Goal: Find specific page/section: Find specific page/section

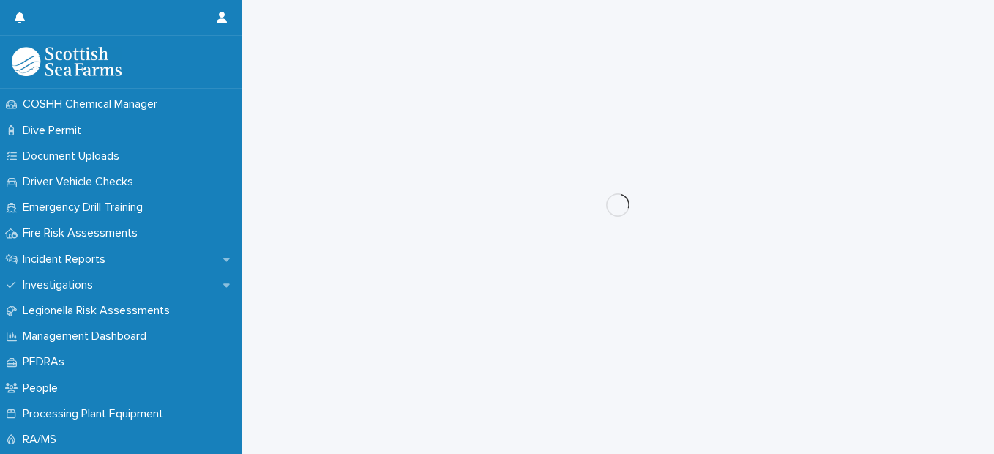
scroll to position [471, 0]
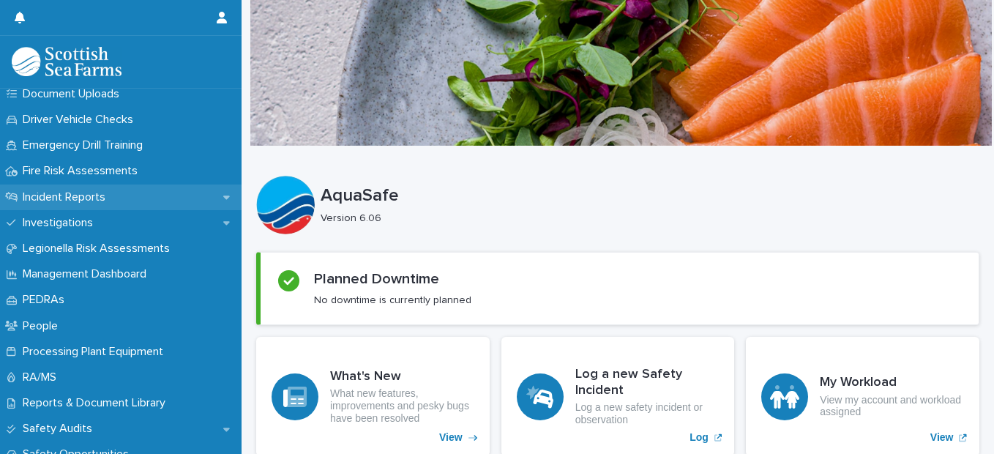
click at [93, 194] on p "Incident Reports" at bounding box center [67, 197] width 100 height 14
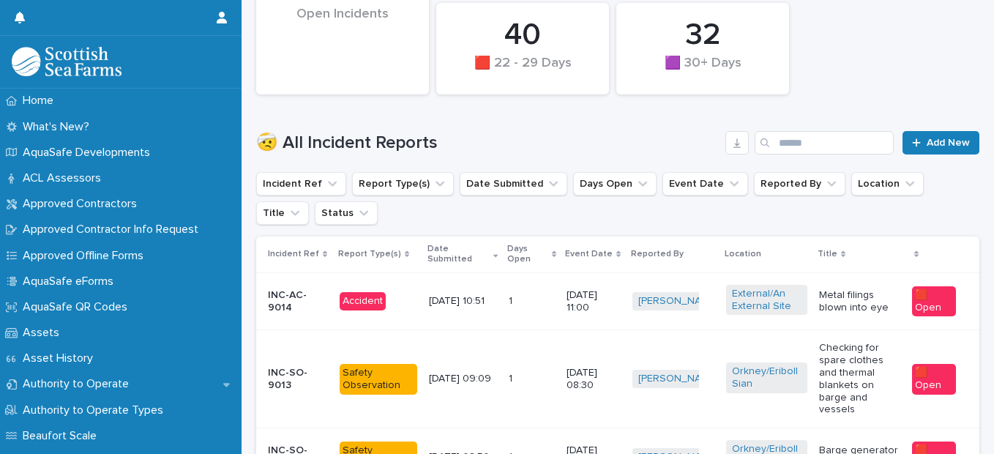
scroll to position [432, 0]
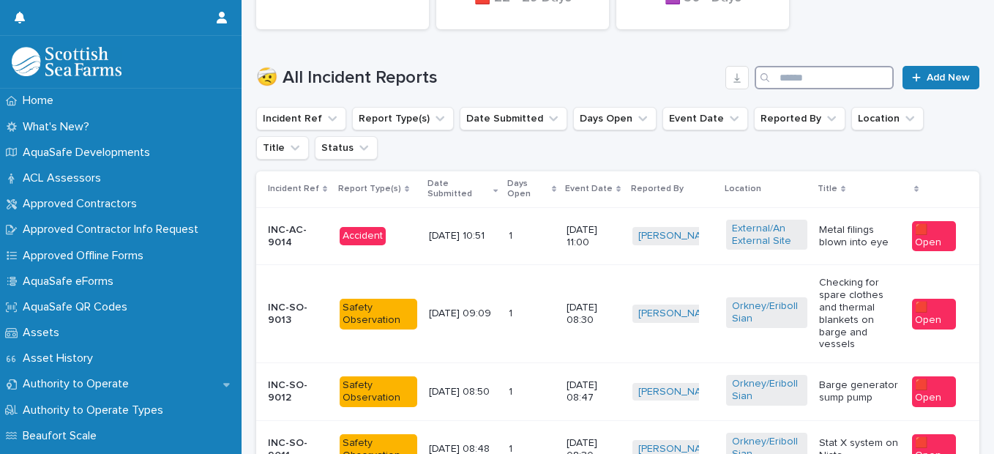
click at [819, 79] on input "Search" at bounding box center [824, 77] width 139 height 23
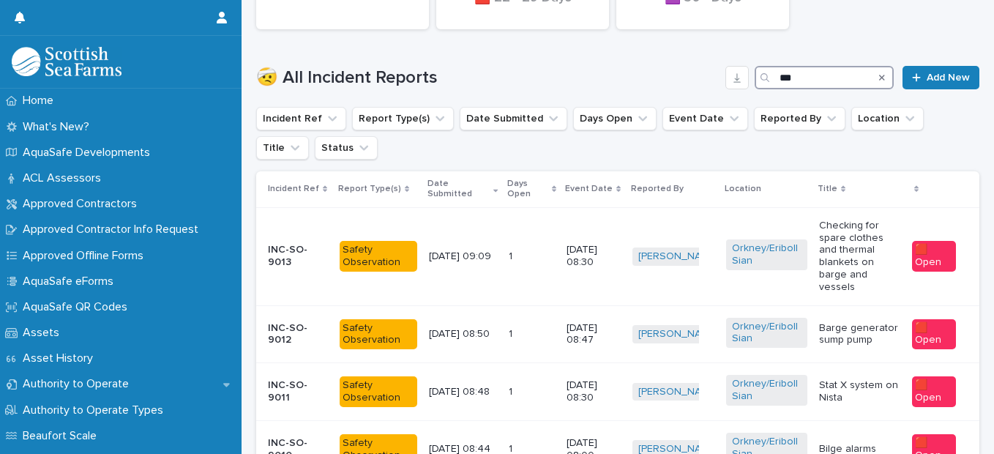
scroll to position [403, 0]
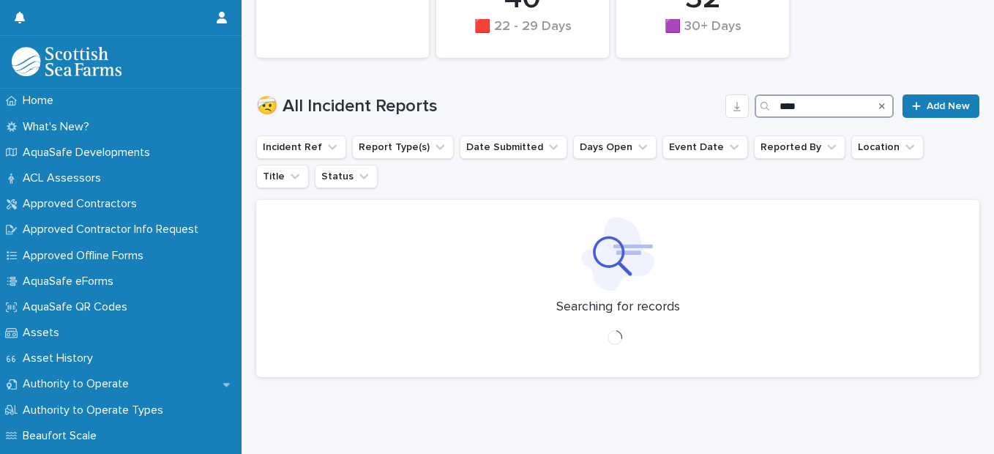
scroll to position [165, 0]
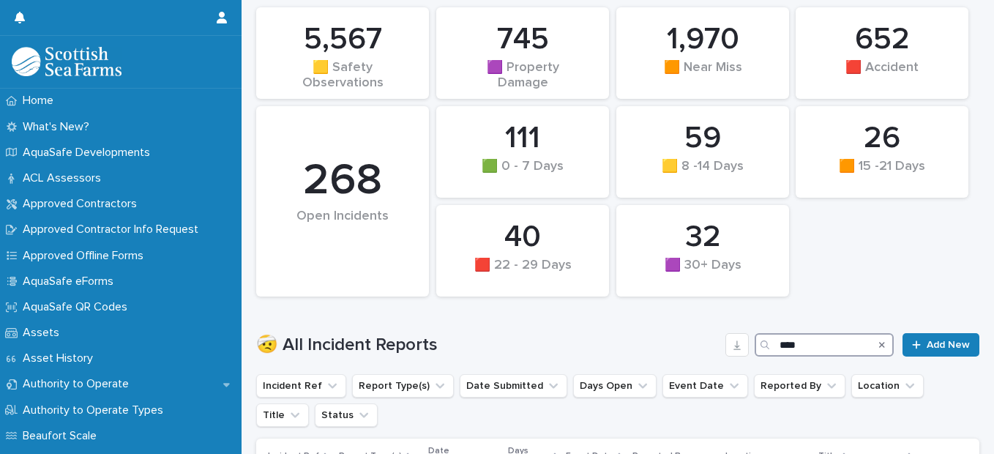
scroll to position [501, 0]
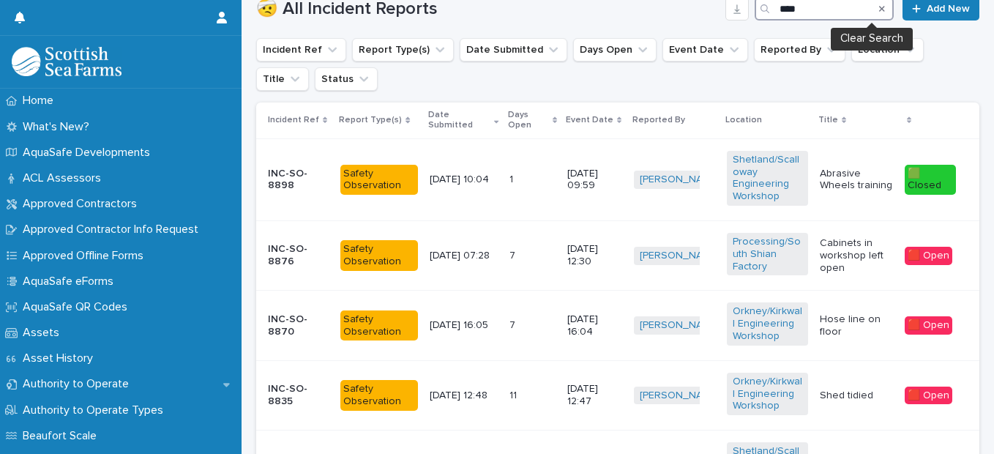
type input "****"
click at [879, 7] on icon "Search" at bounding box center [882, 8] width 6 height 9
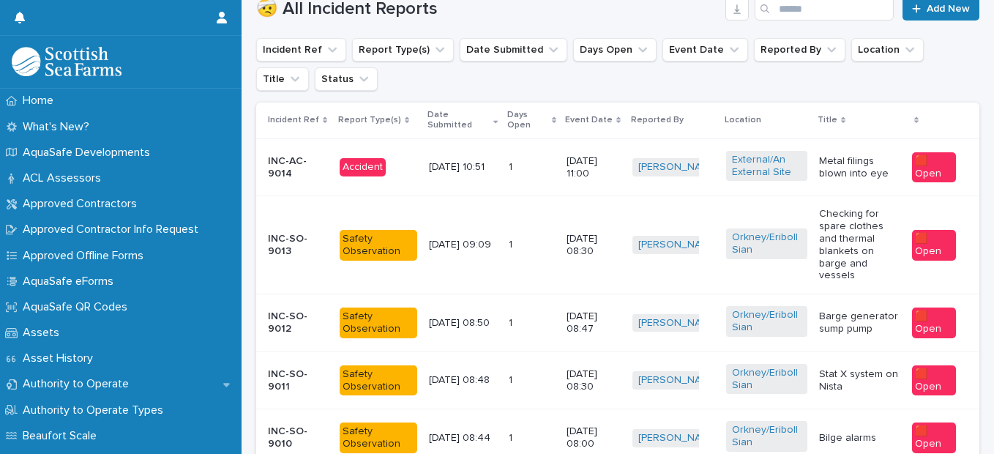
scroll to position [432, 0]
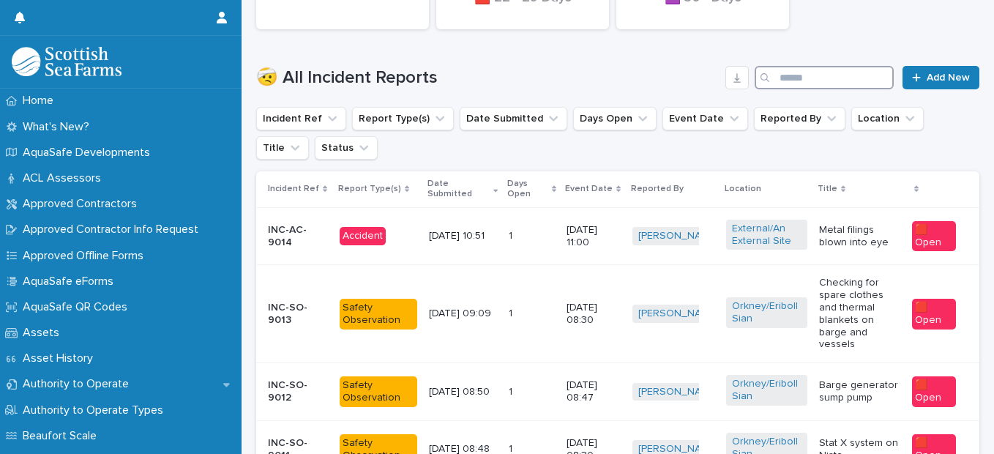
click at [777, 77] on input "Search" at bounding box center [824, 77] width 139 height 23
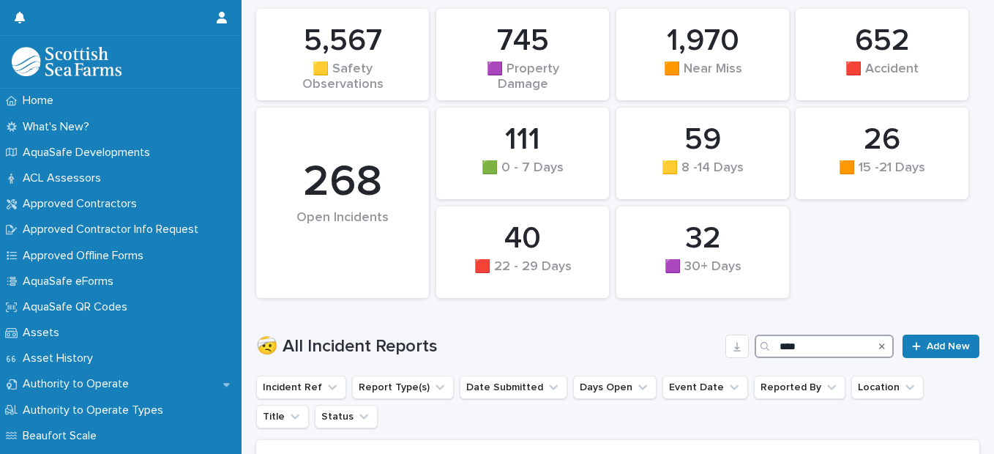
scroll to position [165, 0]
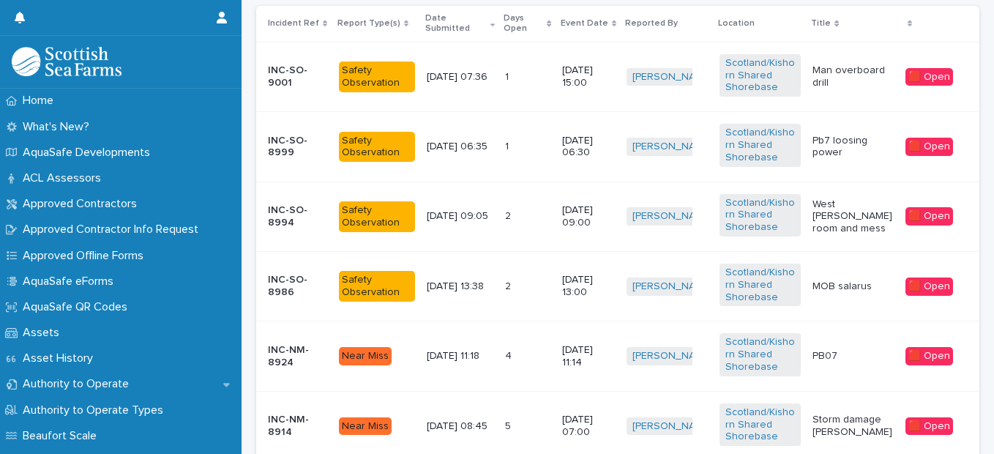
scroll to position [600, 0]
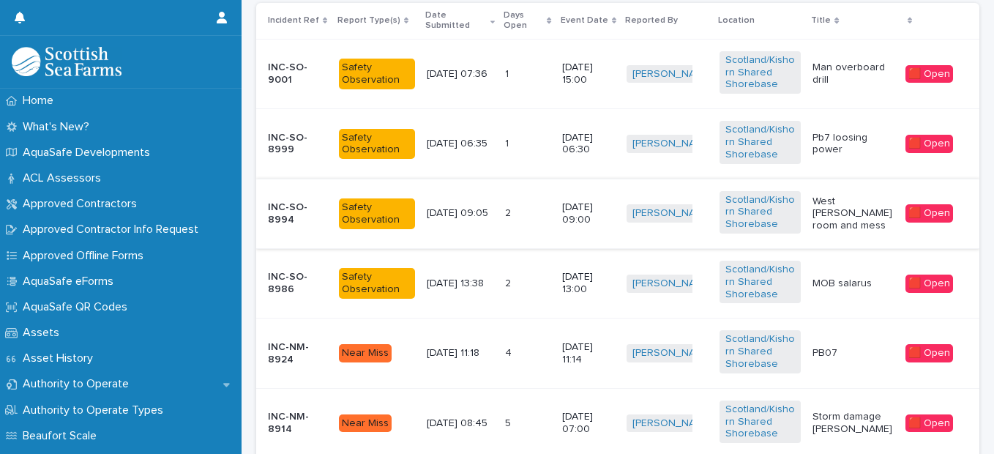
type input "****"
click at [835, 223] on p "West [PERSON_NAME] room and mess" at bounding box center [853, 213] width 81 height 37
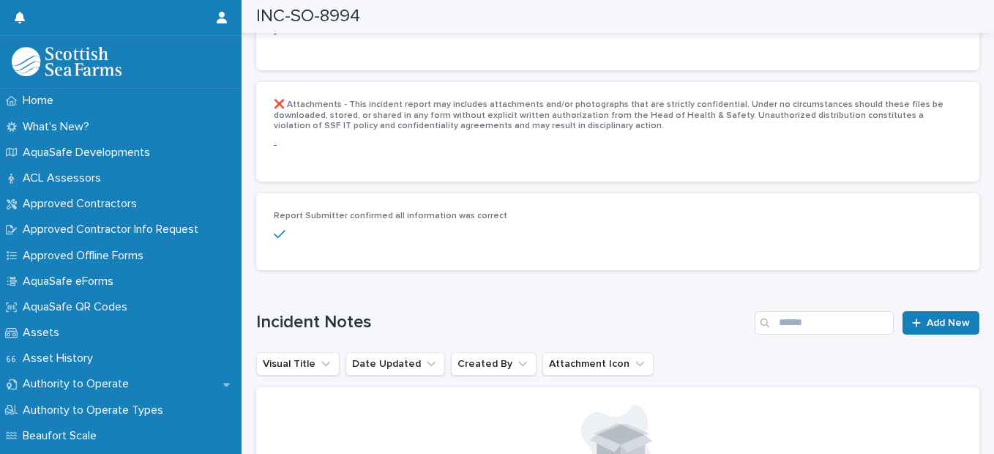
scroll to position [3464, 0]
